Goal: Check status

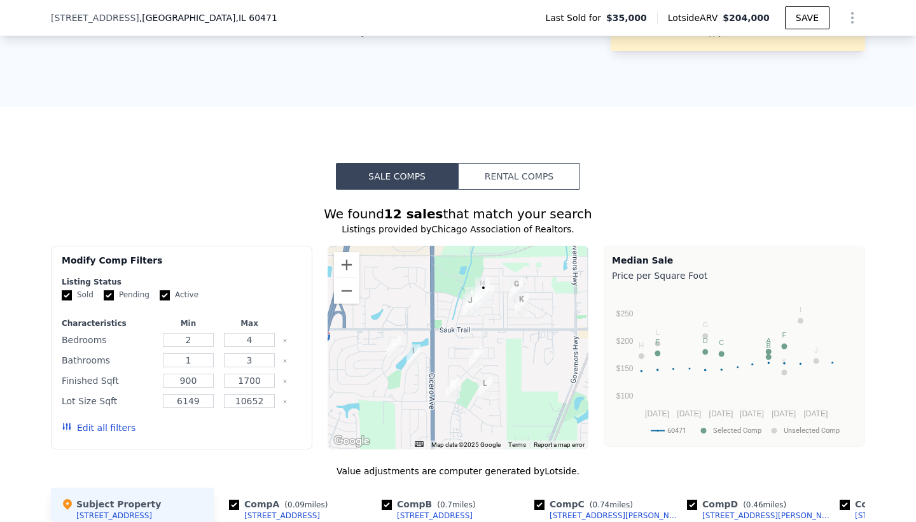
scroll to position [698, 0]
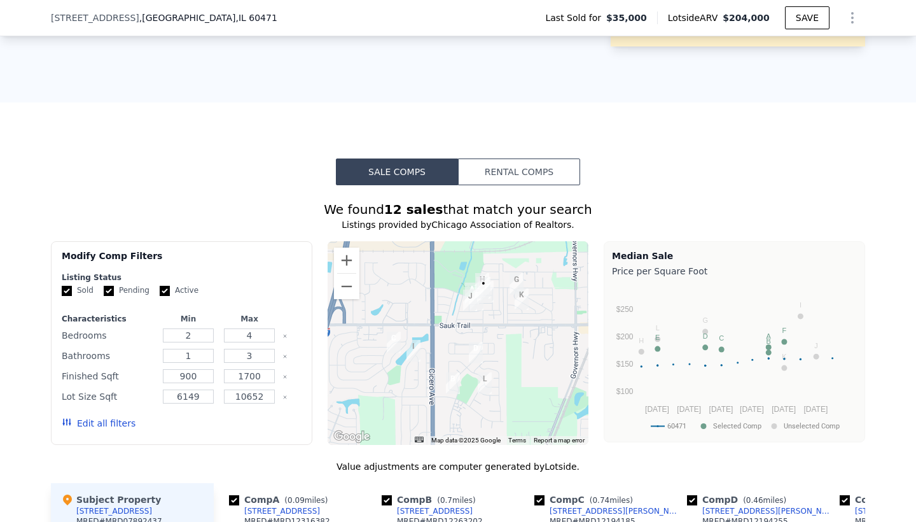
click at [111, 290] on input "Pending" at bounding box center [109, 291] width 10 height 10
checkbox input "false"
click at [167, 291] on input "Active" at bounding box center [165, 291] width 10 height 10
checkbox input "false"
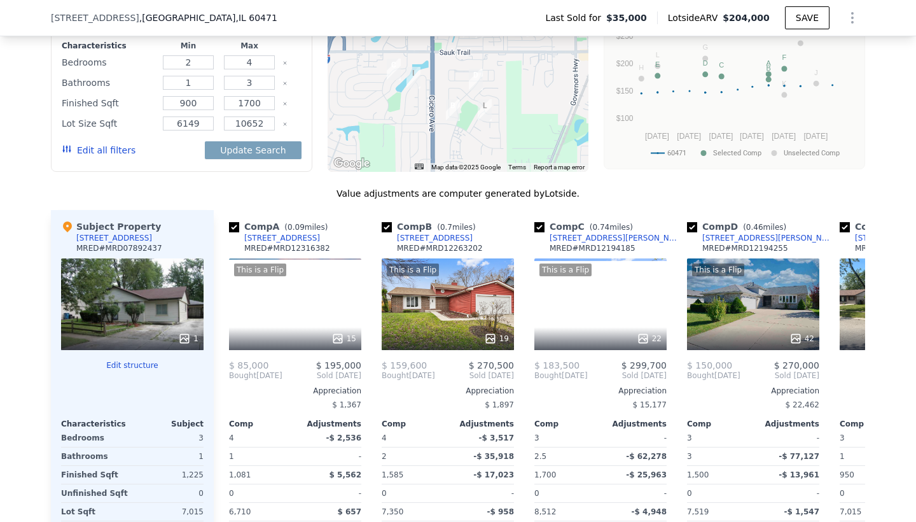
scroll to position [973, 0]
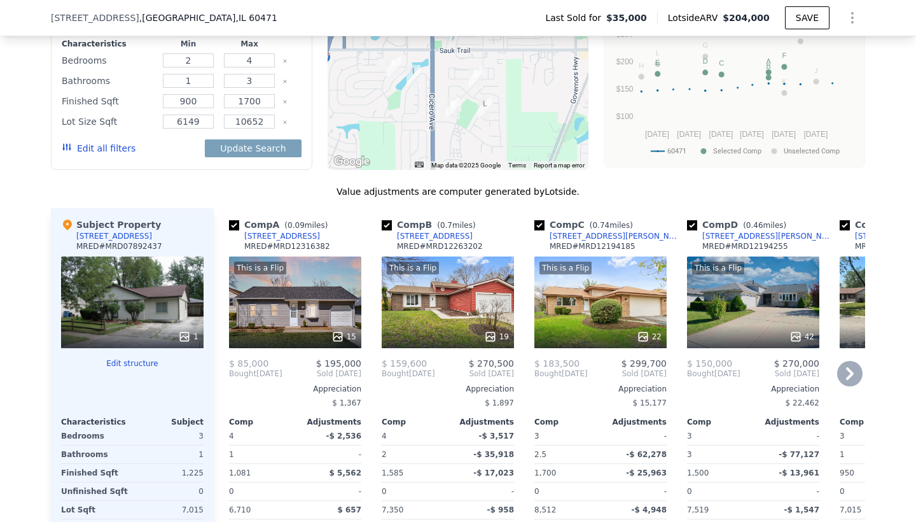
click at [389, 227] on input "checkbox" at bounding box center [387, 225] width 10 height 10
checkbox input "false"
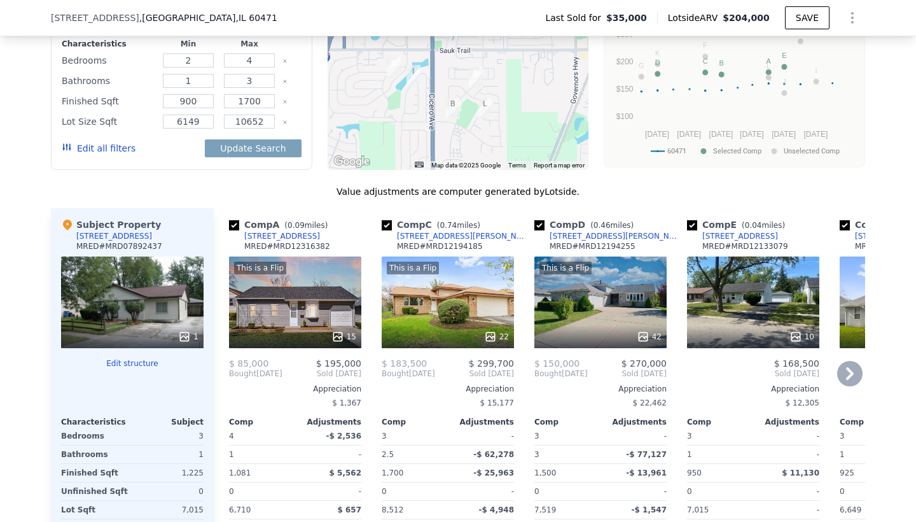
click at [389, 227] on input "checkbox" at bounding box center [387, 225] width 10 height 10
checkbox input "false"
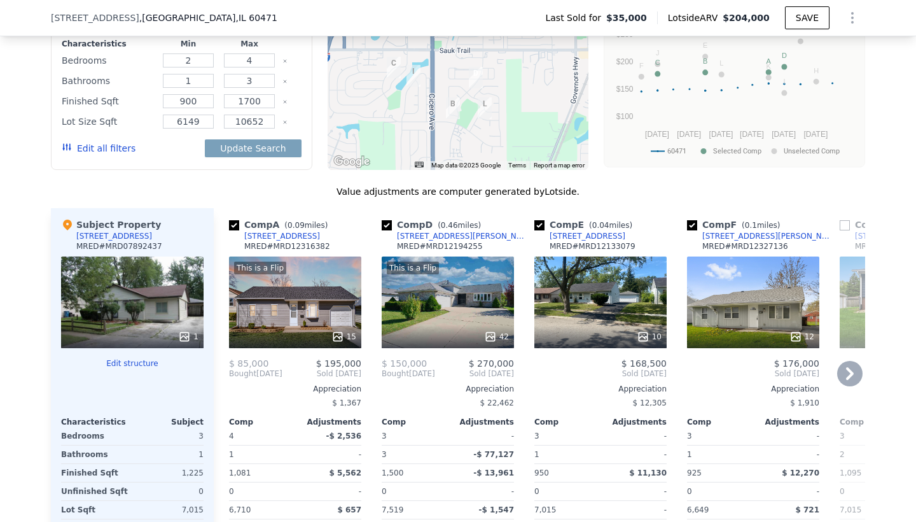
click at [389, 227] on input "checkbox" at bounding box center [387, 225] width 10 height 10
checkbox input "false"
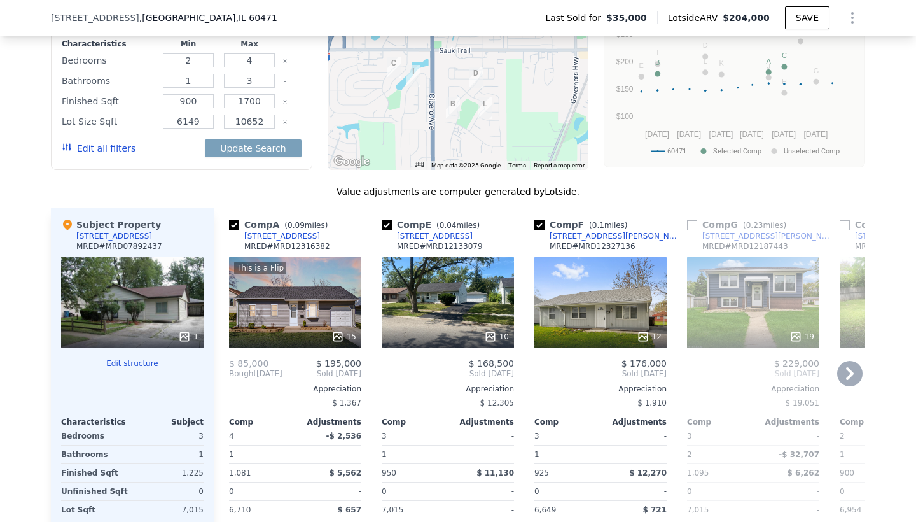
click at [389, 227] on input "checkbox" at bounding box center [387, 225] width 10 height 10
checkbox input "false"
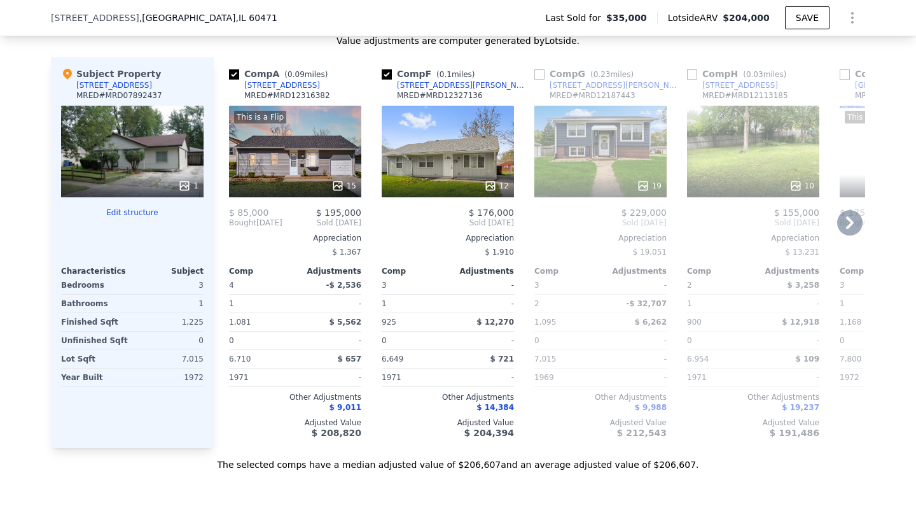
scroll to position [1125, 0]
